Goal: Transaction & Acquisition: Purchase product/service

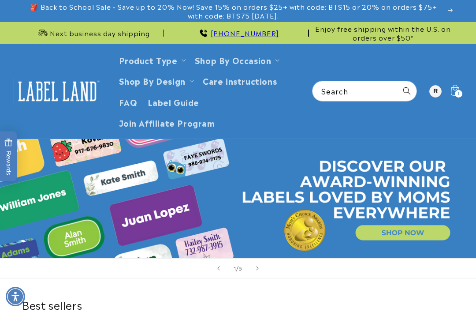
click at [459, 92] on span "1" at bounding box center [459, 94] width 2 height 8
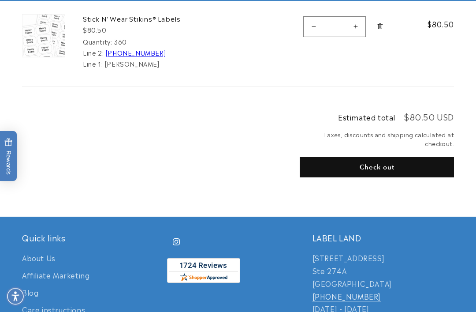
scroll to position [208, 0]
click at [379, 162] on button "Check out" at bounding box center [377, 167] width 154 height 20
